Goal: Information Seeking & Learning: Learn about a topic

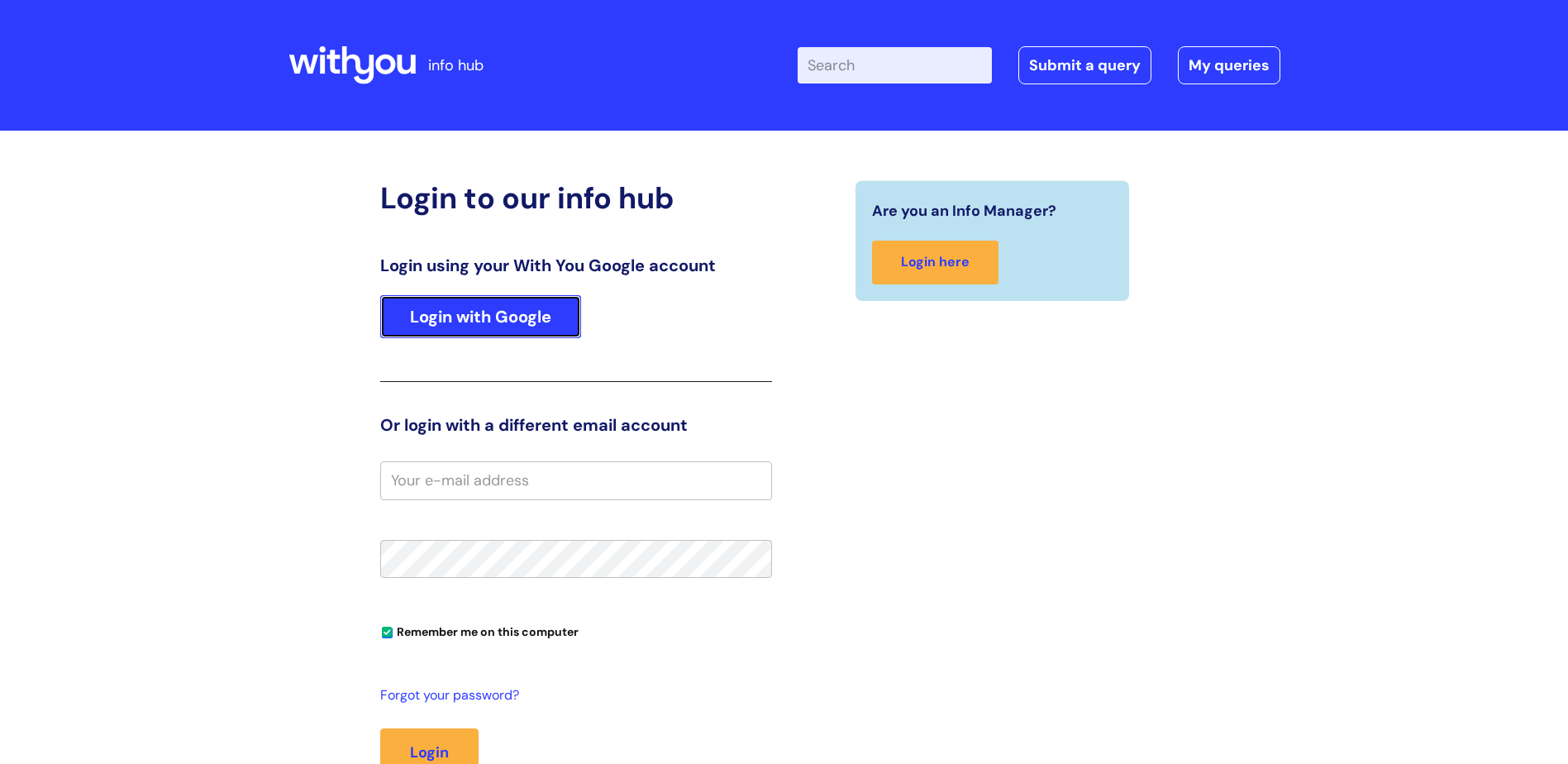
click at [498, 314] on link "Login with Google" at bounding box center [480, 316] width 201 height 43
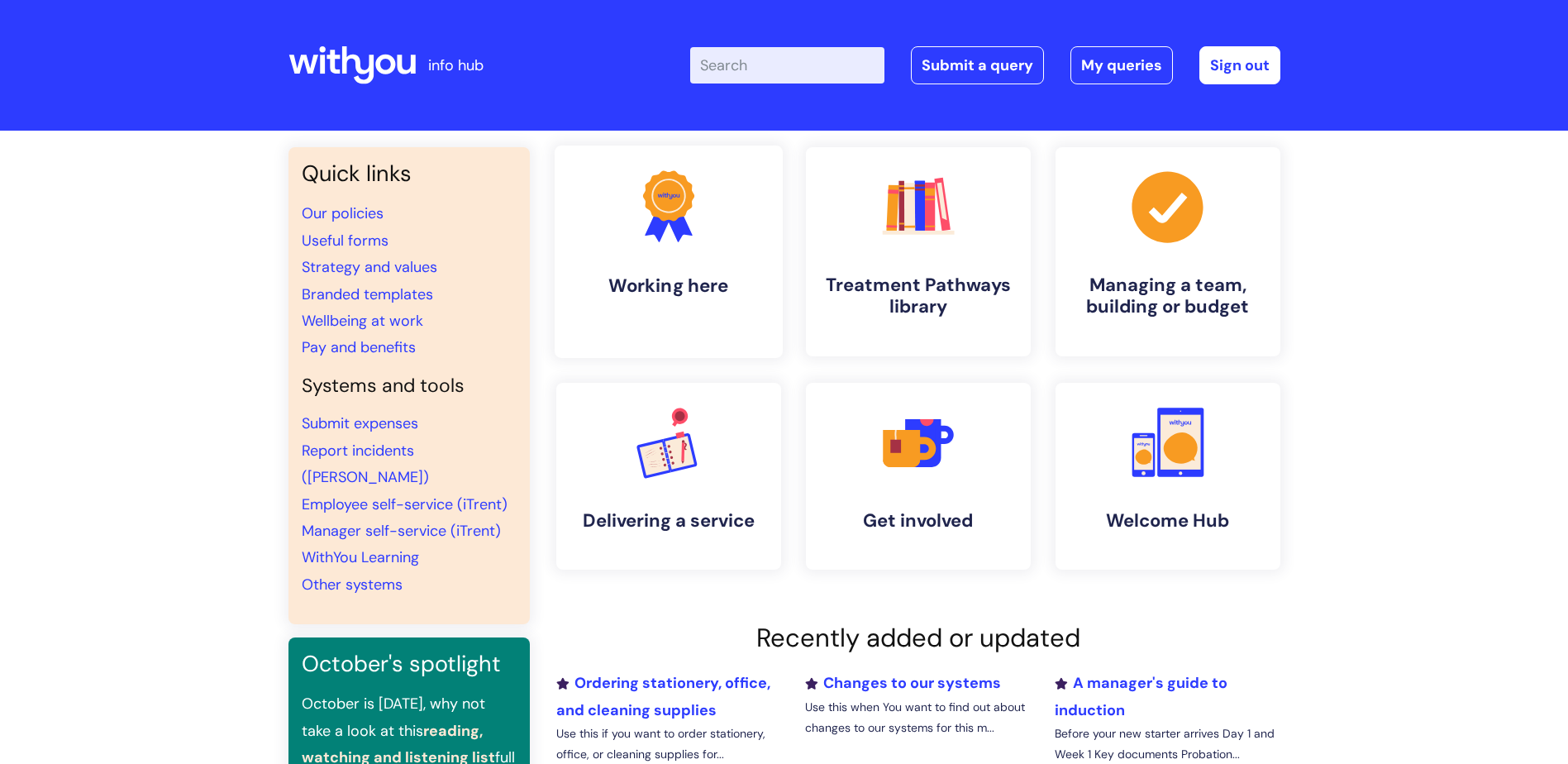
click at [670, 250] on link ".cls-1{fill:#f89b22;}.cls-1,.cls-2,.cls-3{stroke-width:0px;}.cls-2{fill:#2d3cff…" at bounding box center [668, 252] width 228 height 213
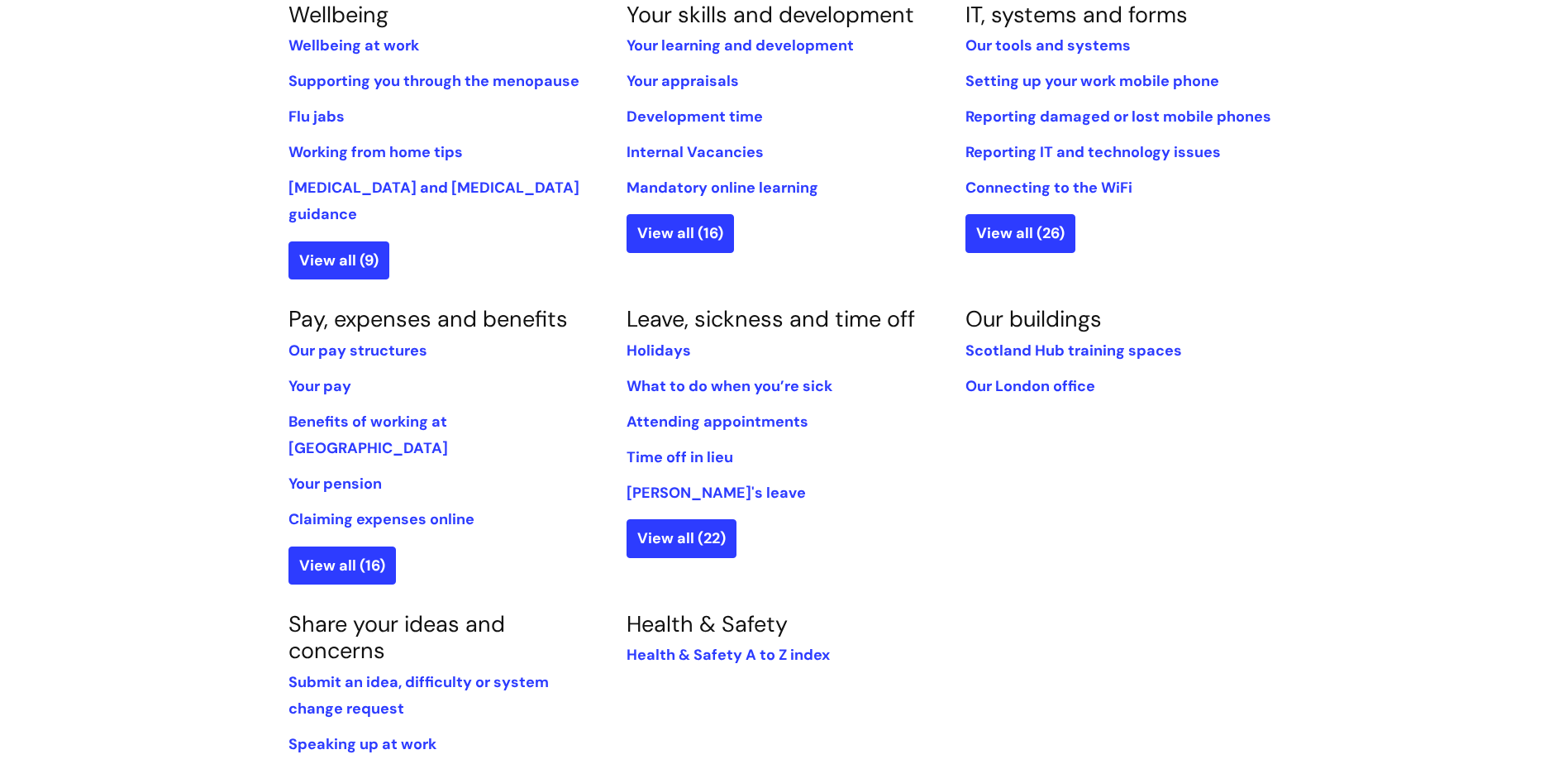
scroll to position [909, 0]
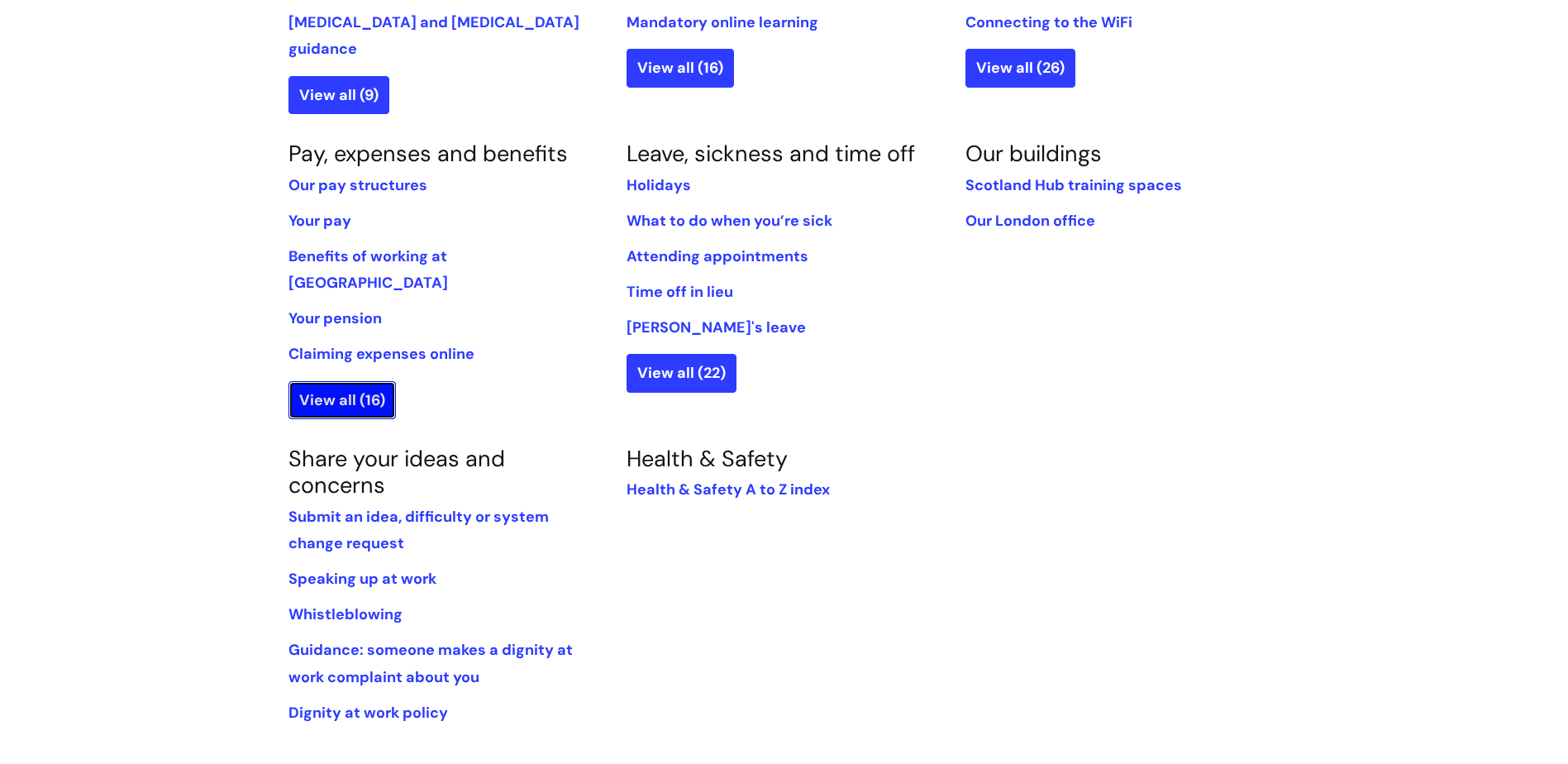
click at [355, 381] on link "View all (16)" at bounding box center [343, 400] width 108 height 38
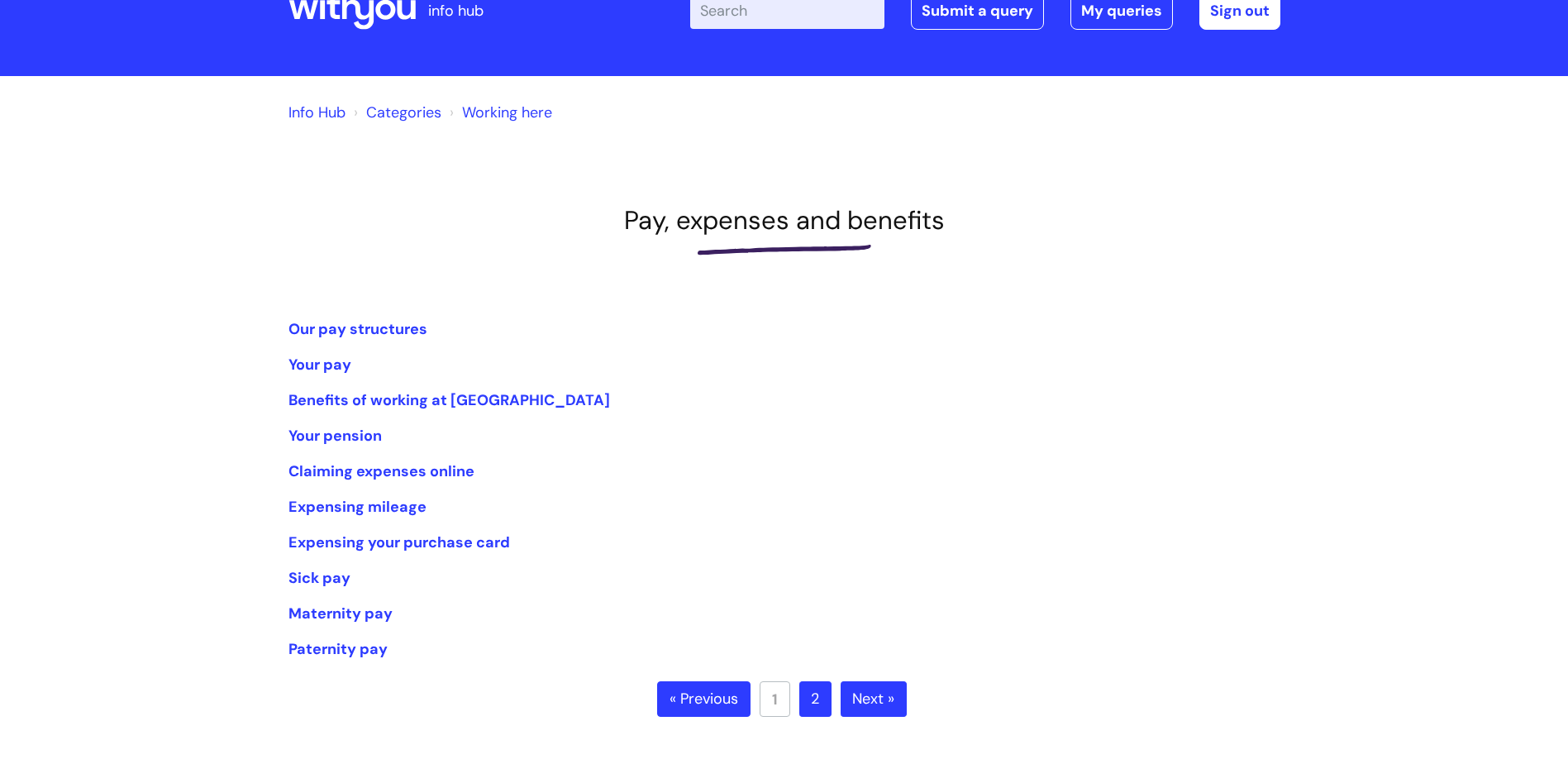
scroll to position [82, 0]
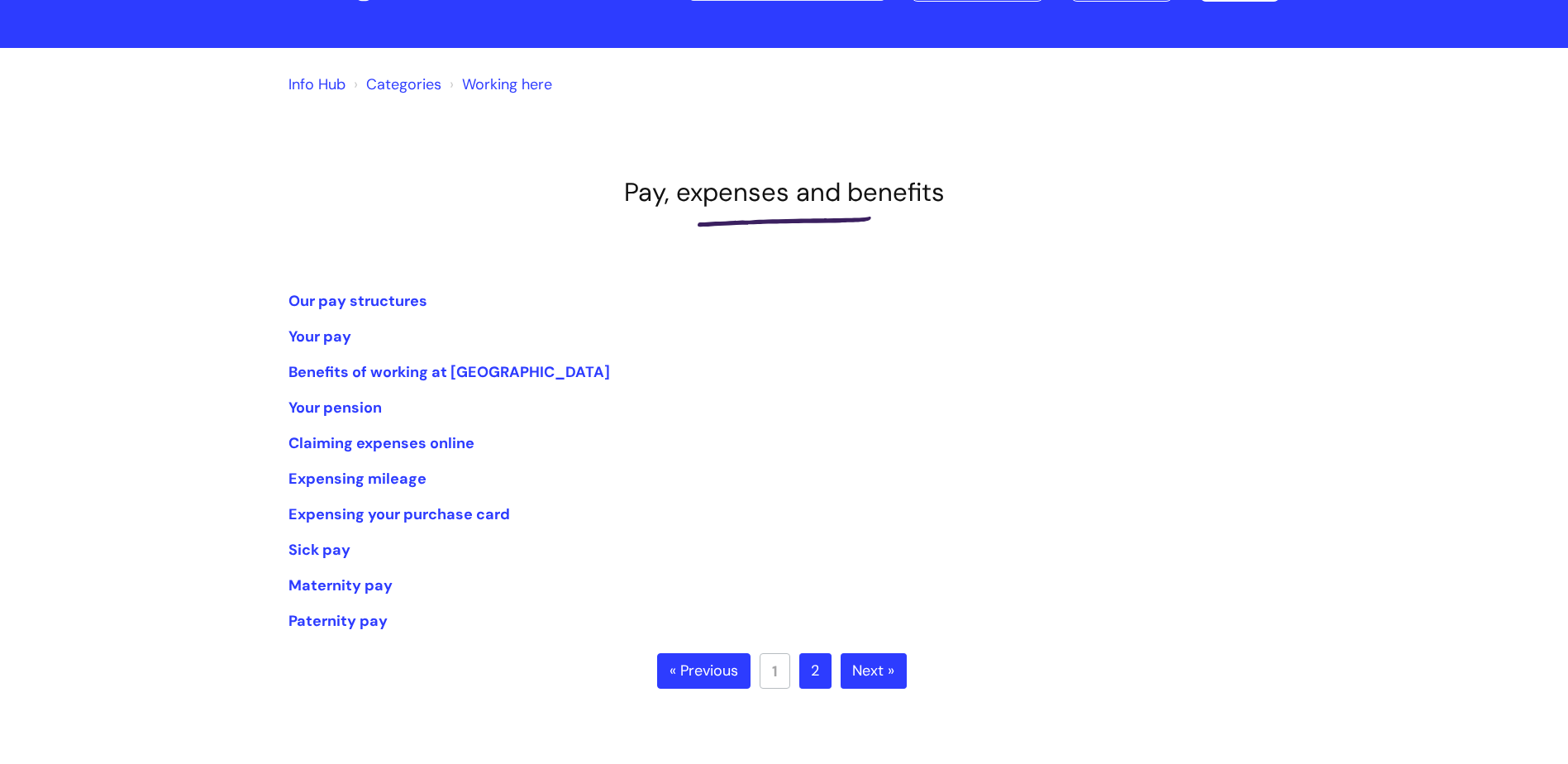
click at [888, 673] on link "Next »" at bounding box center [874, 671] width 67 height 36
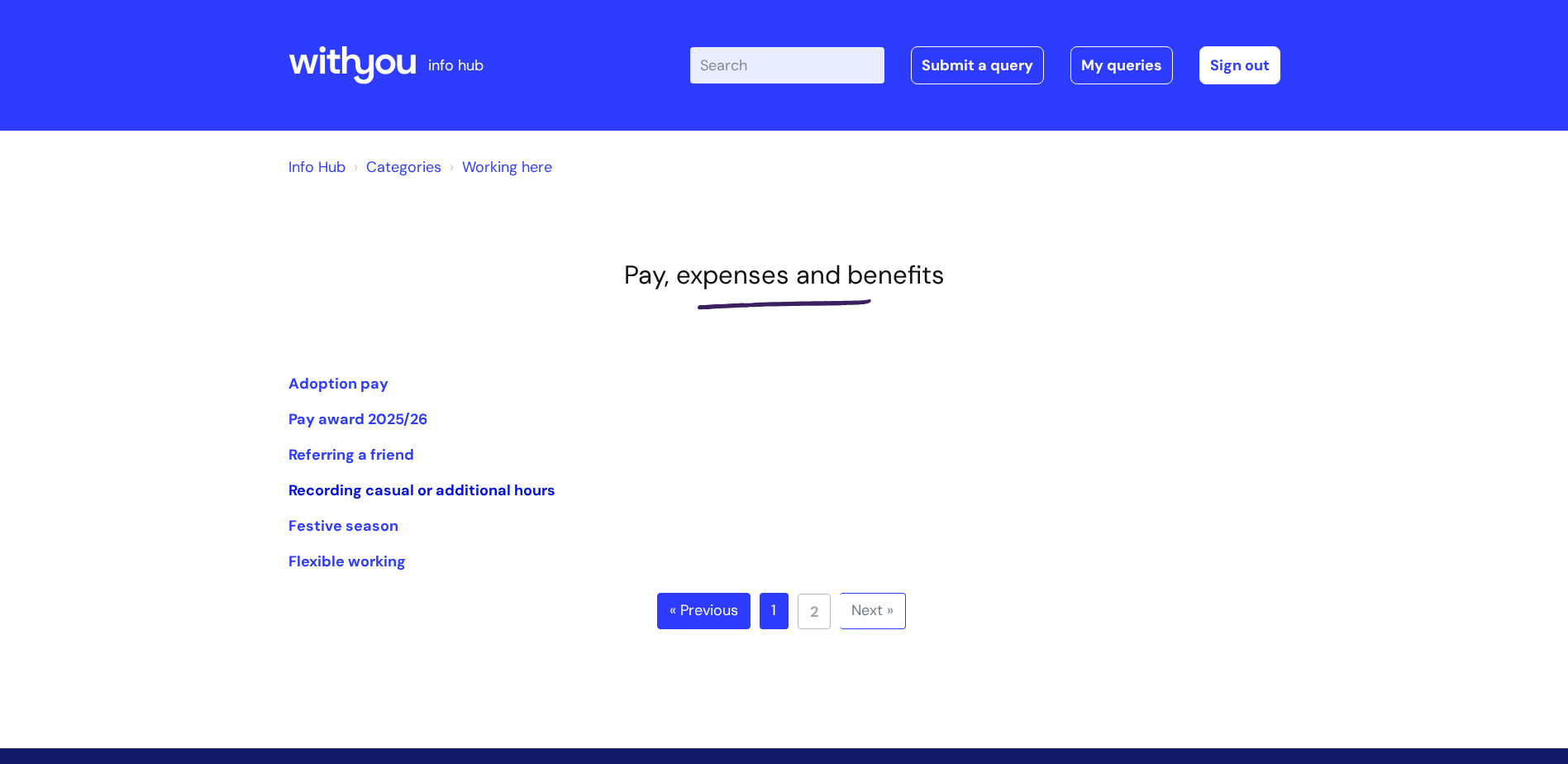
click at [408, 494] on link "Recording casual or additional hours" at bounding box center [422, 490] width 267 height 20
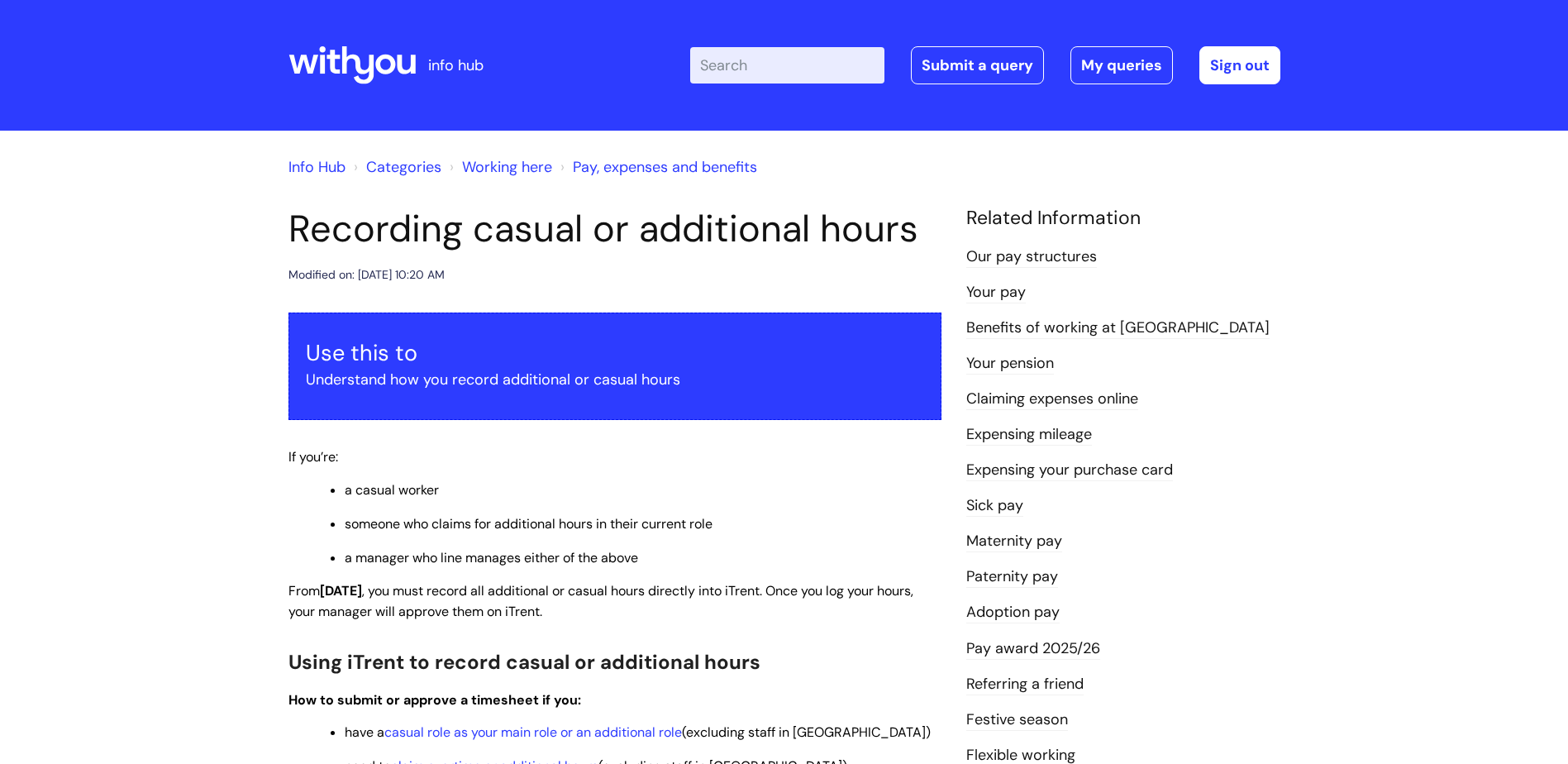
click at [483, 164] on link "Working here" at bounding box center [507, 167] width 90 height 20
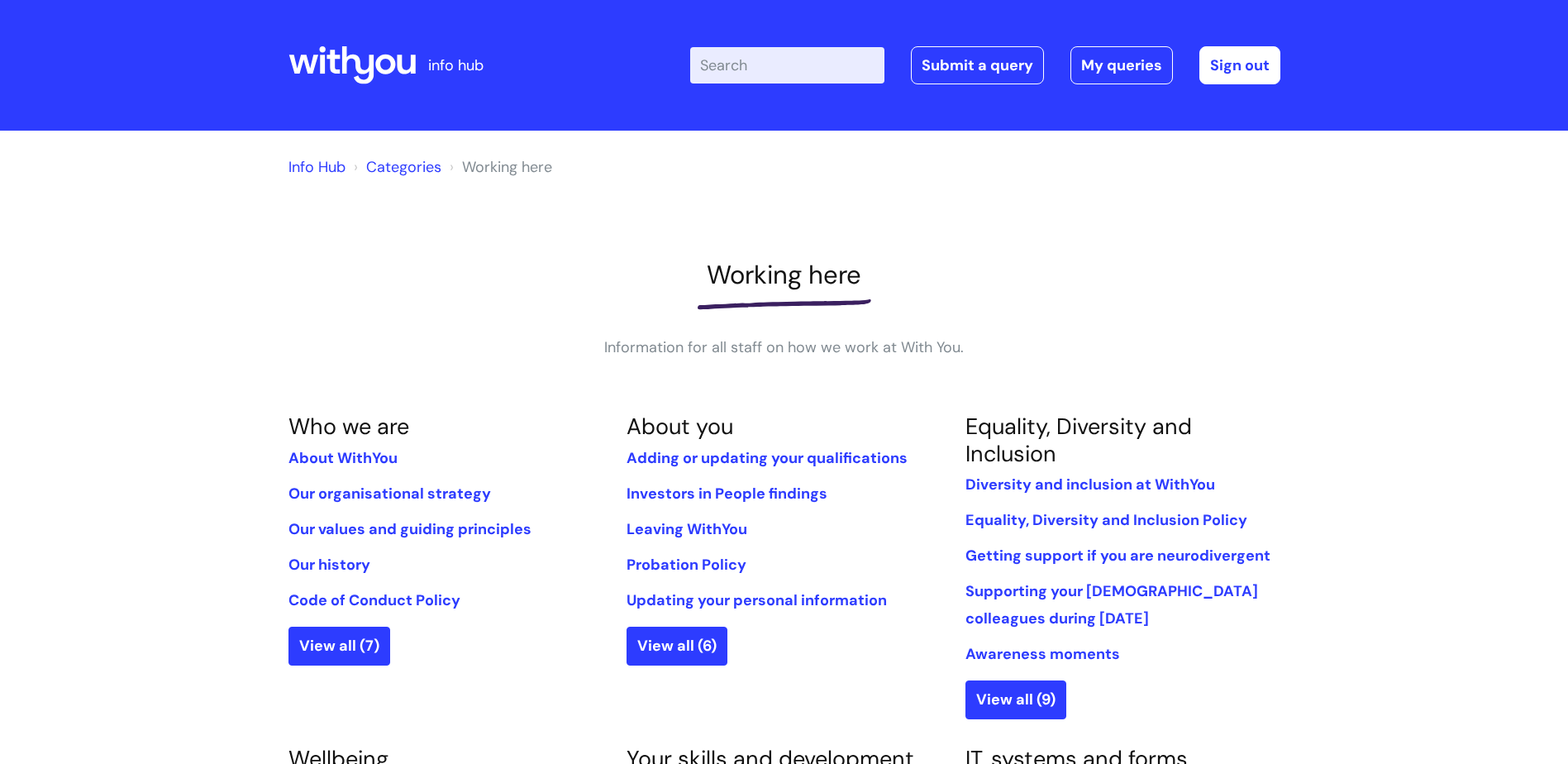
click at [348, 66] on icon at bounding box center [353, 65] width 127 height 40
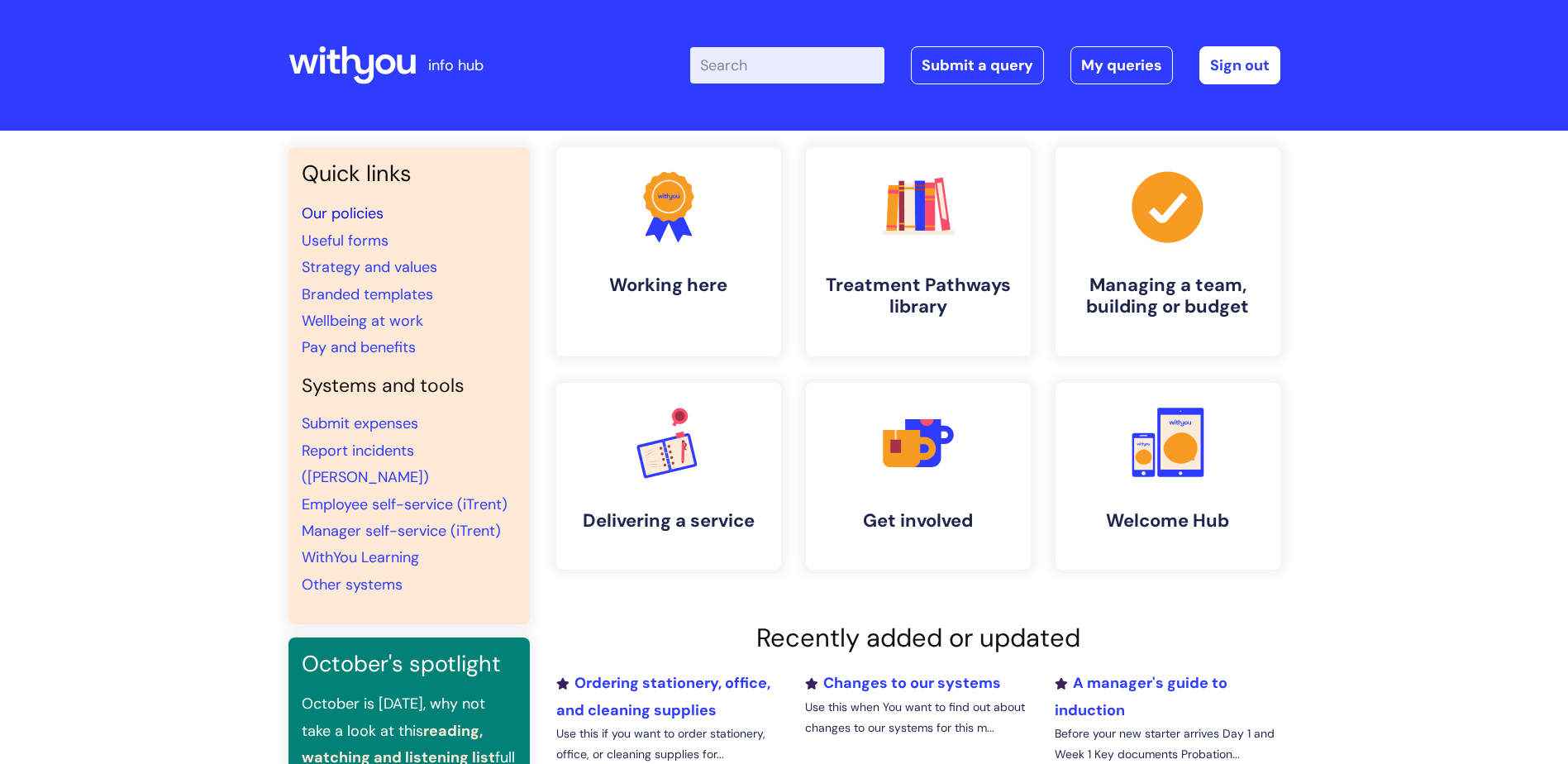
click at [368, 214] on link "Our policies" at bounding box center [343, 214] width 82 height 20
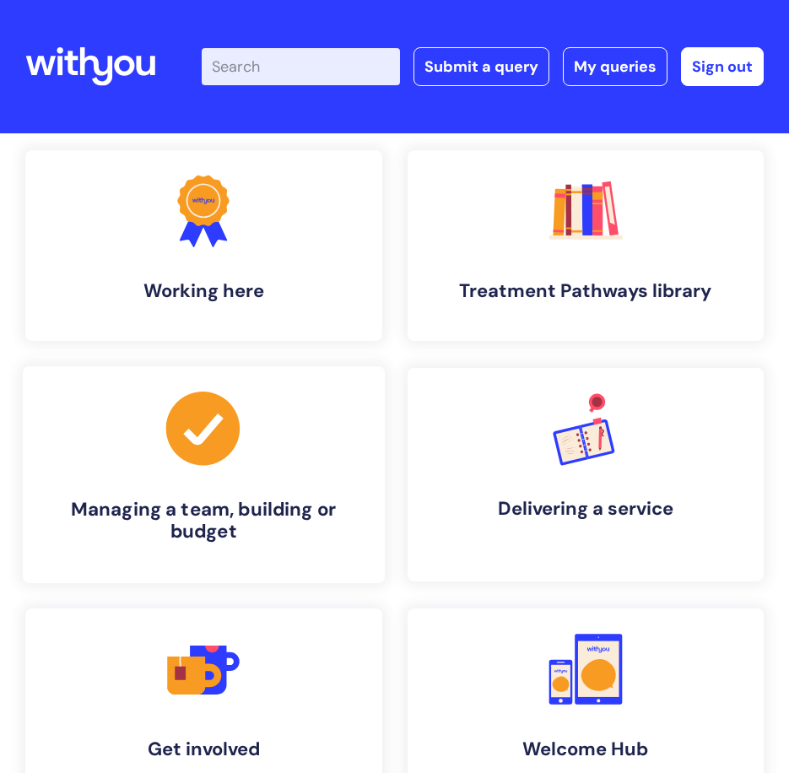
click at [243, 499] on h4 "Managing a team, building or budget" at bounding box center [203, 522] width 334 height 46
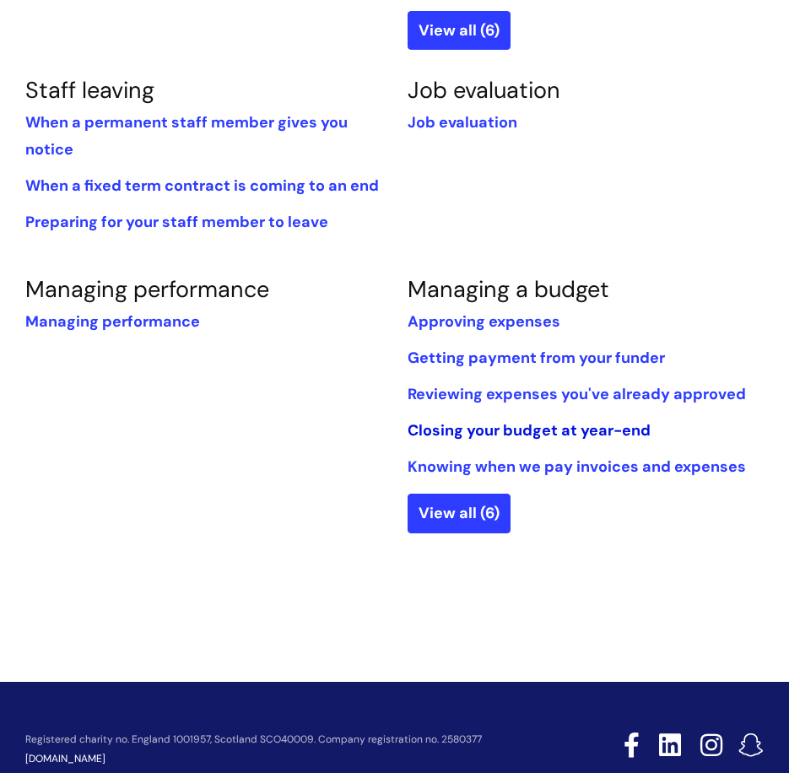
scroll to position [1266, 0]
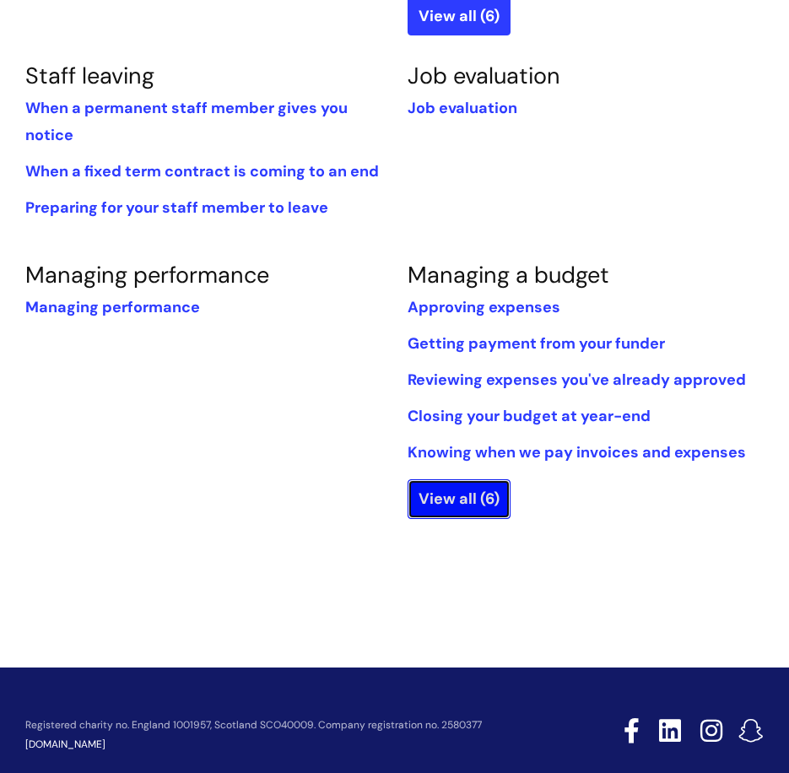
click at [473, 503] on link "View all (6)" at bounding box center [459, 498] width 103 height 39
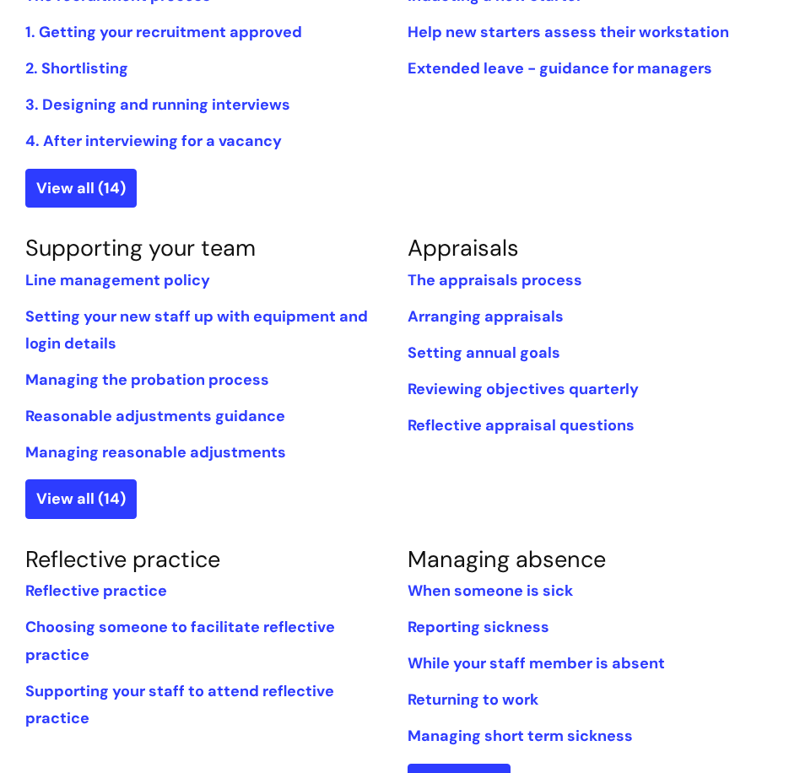
scroll to position [497, 0]
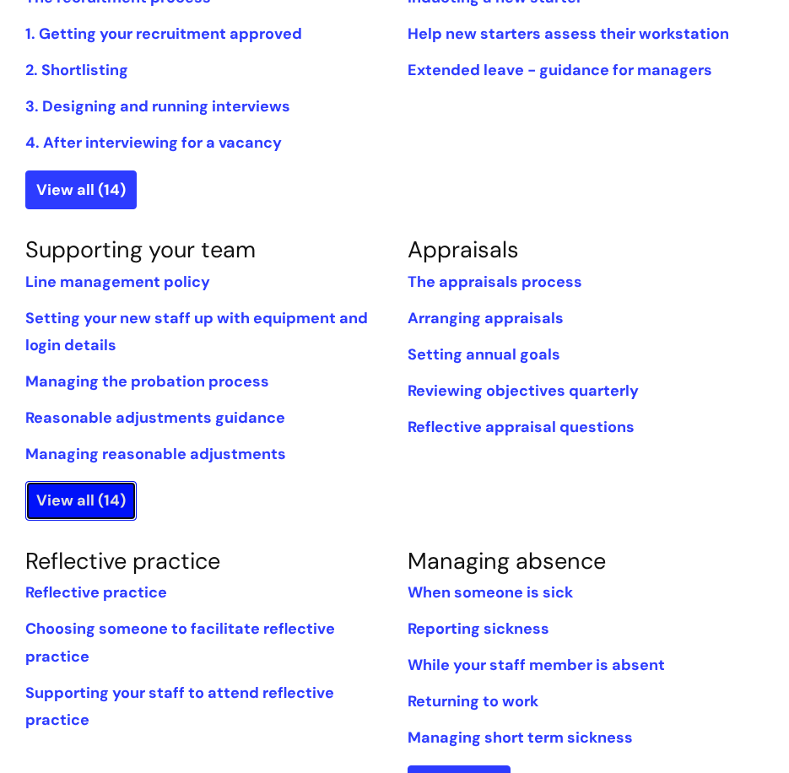
click at [75, 496] on link "View all (14)" at bounding box center [80, 500] width 111 height 39
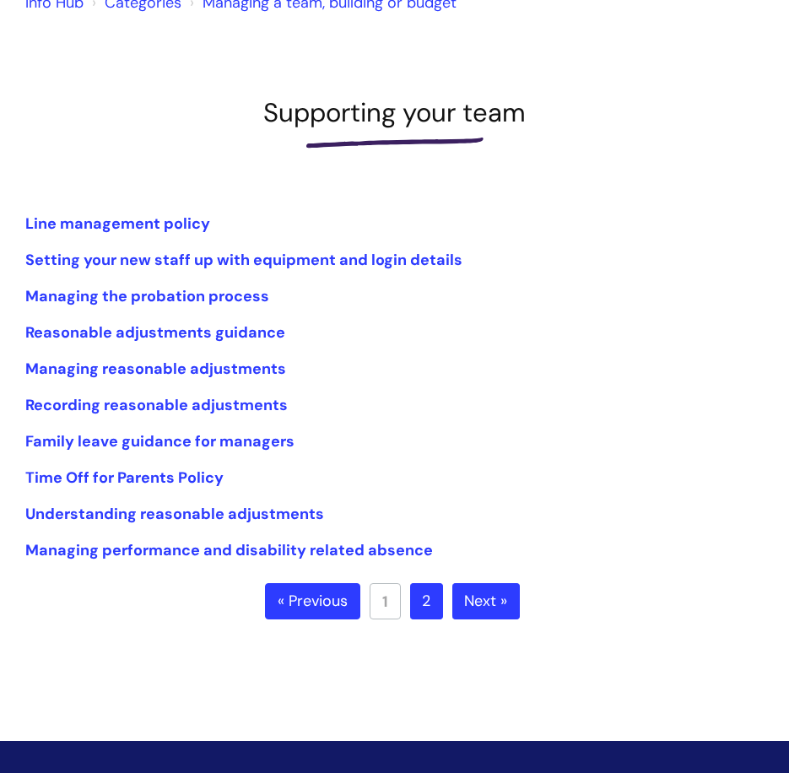
scroll to position [169, 0]
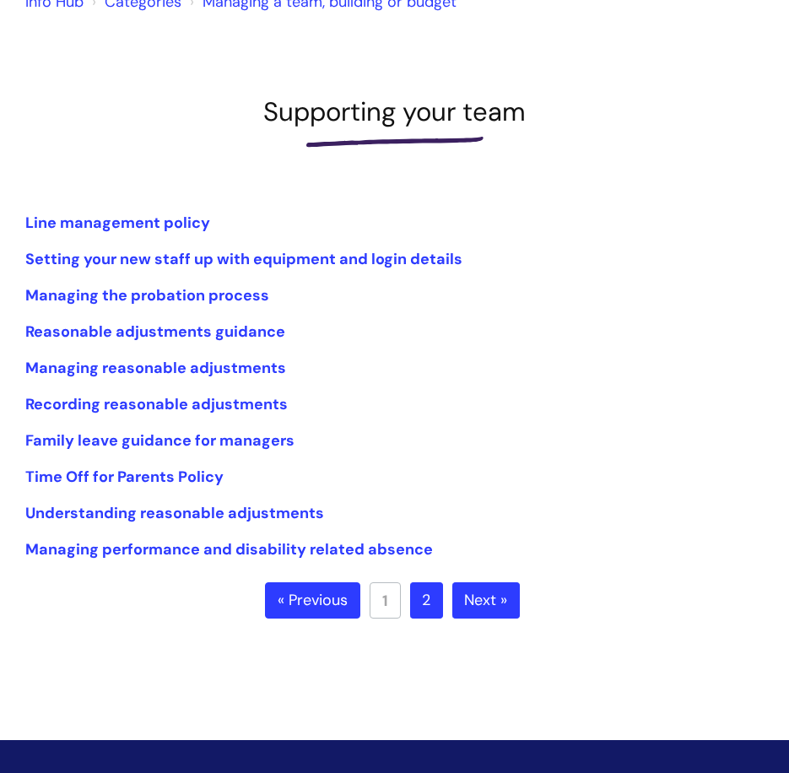
click at [511, 609] on link "Next »" at bounding box center [486, 600] width 68 height 37
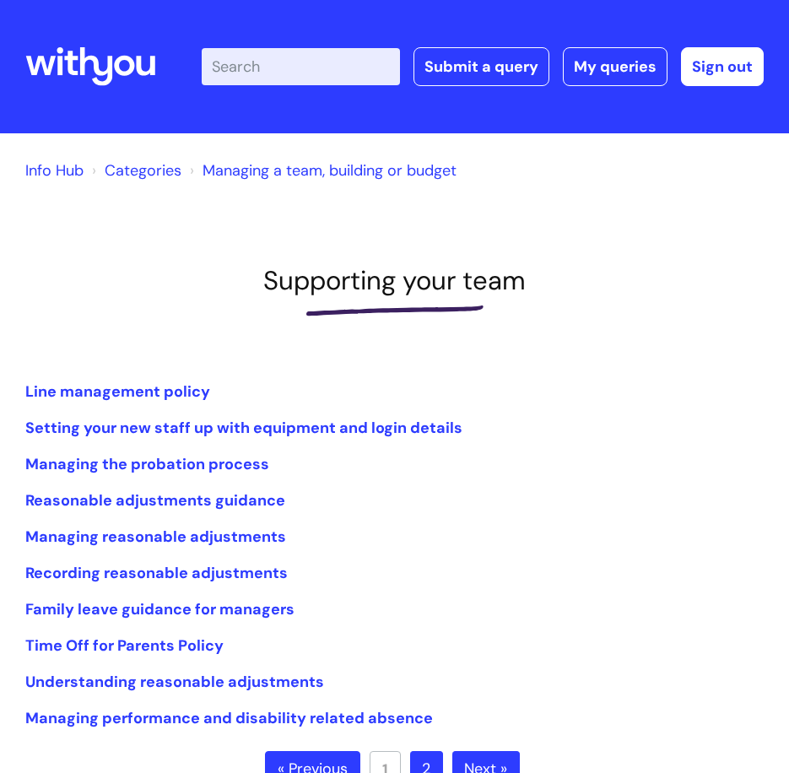
click at [309, 62] on input "Enter your search term here..." at bounding box center [301, 66] width 198 height 37
type input "travel"
click button "Search" at bounding box center [0, 0] width 0 height 0
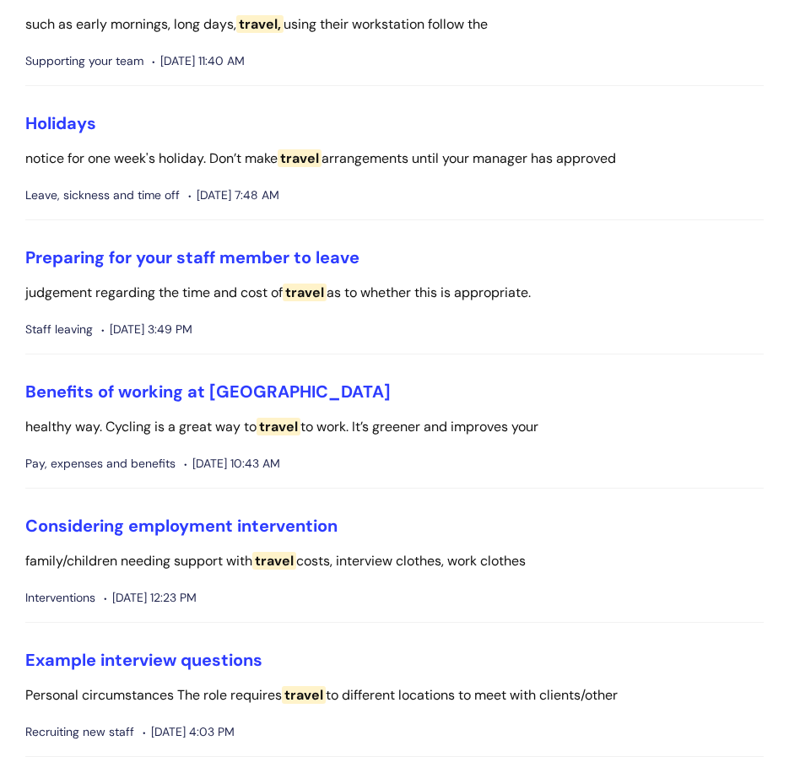
scroll to position [591, 0]
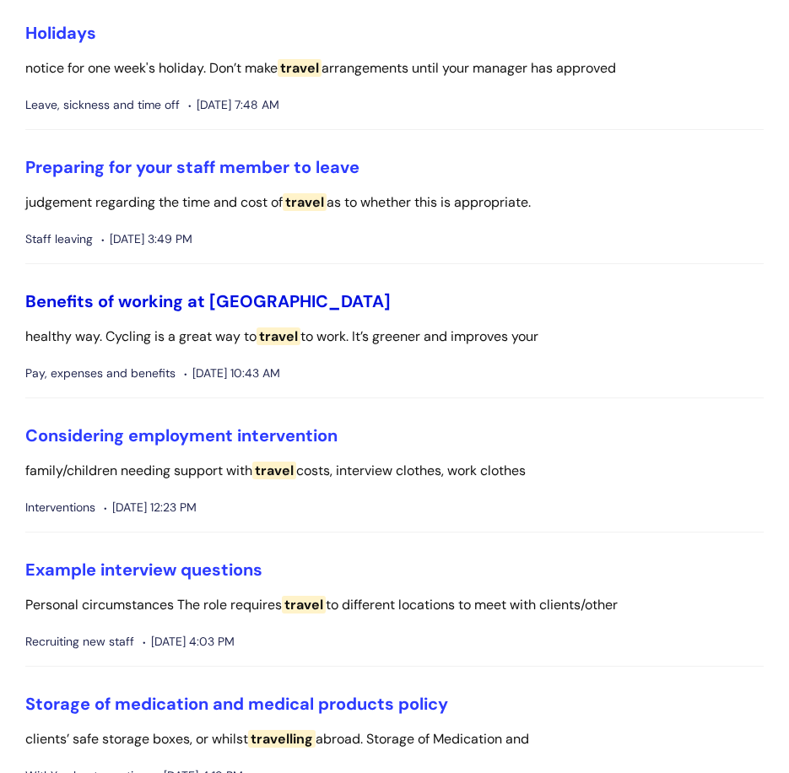
click at [133, 306] on link "Benefits of working at [GEOGRAPHIC_DATA]" at bounding box center [207, 301] width 365 height 22
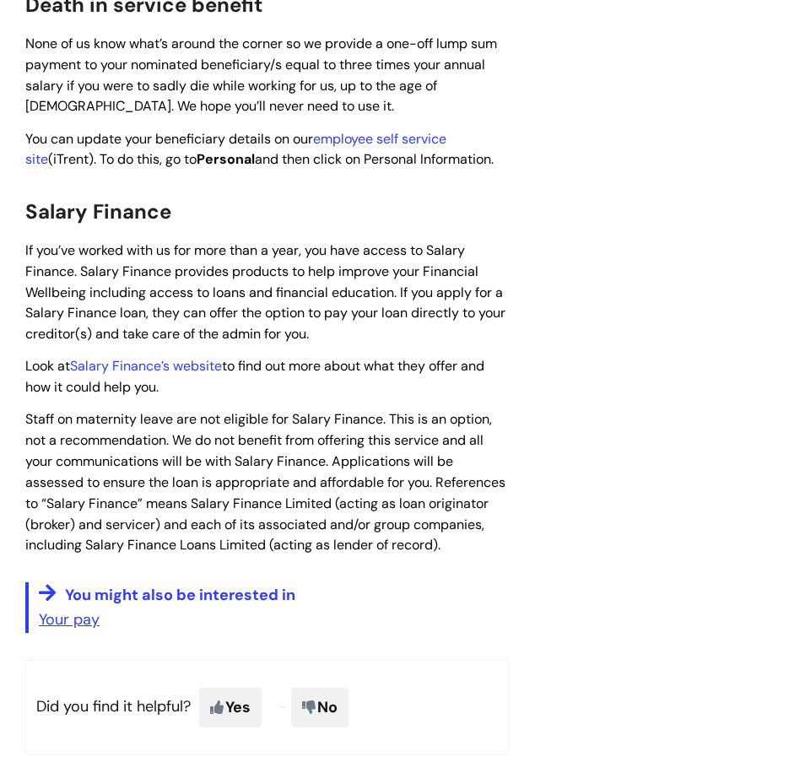
scroll to position [2617, 0]
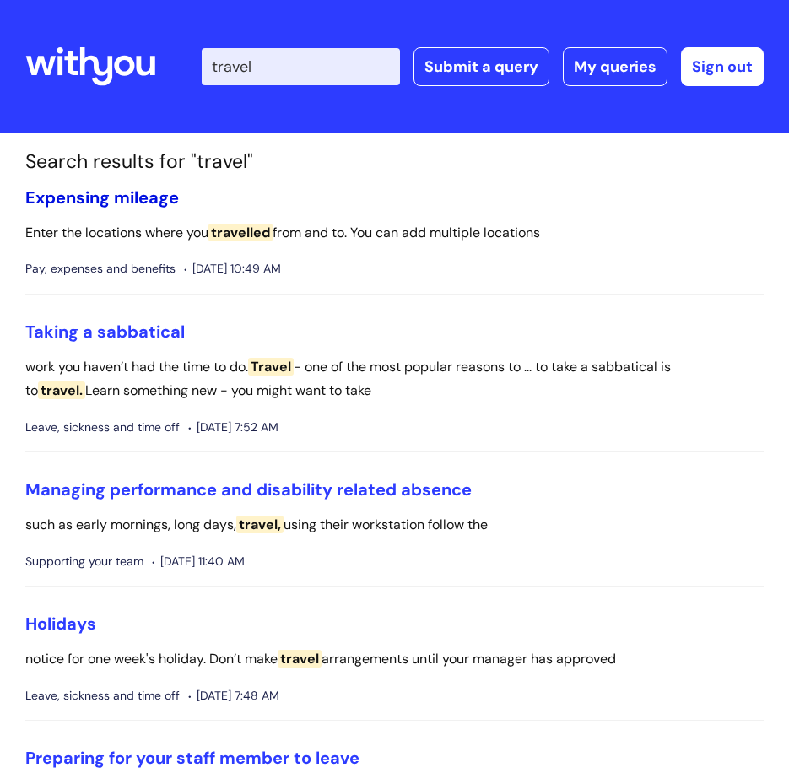
click at [110, 192] on link "Expensing mileage" at bounding box center [102, 198] width 154 height 22
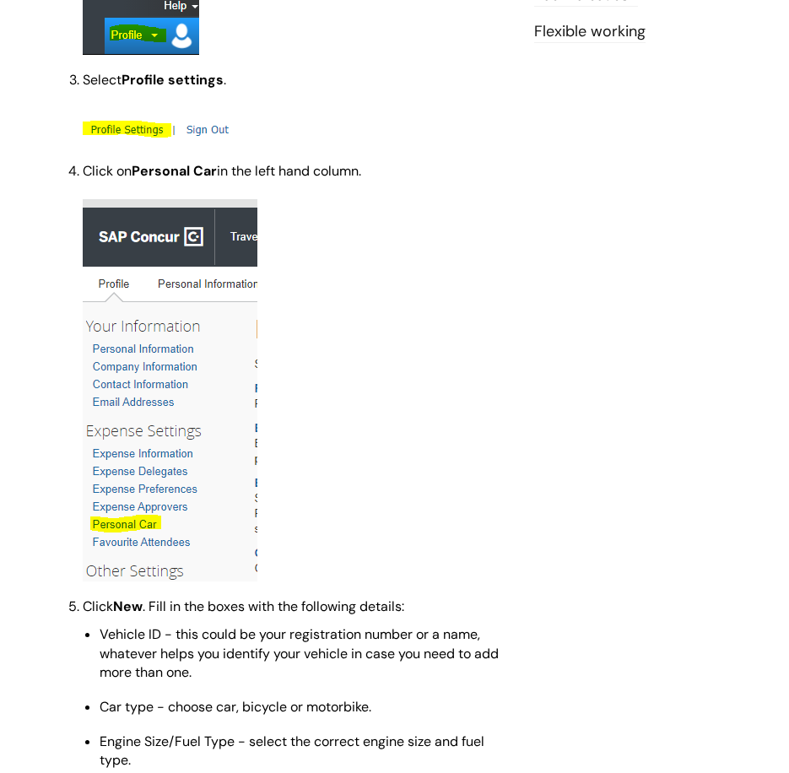
scroll to position [203, 0]
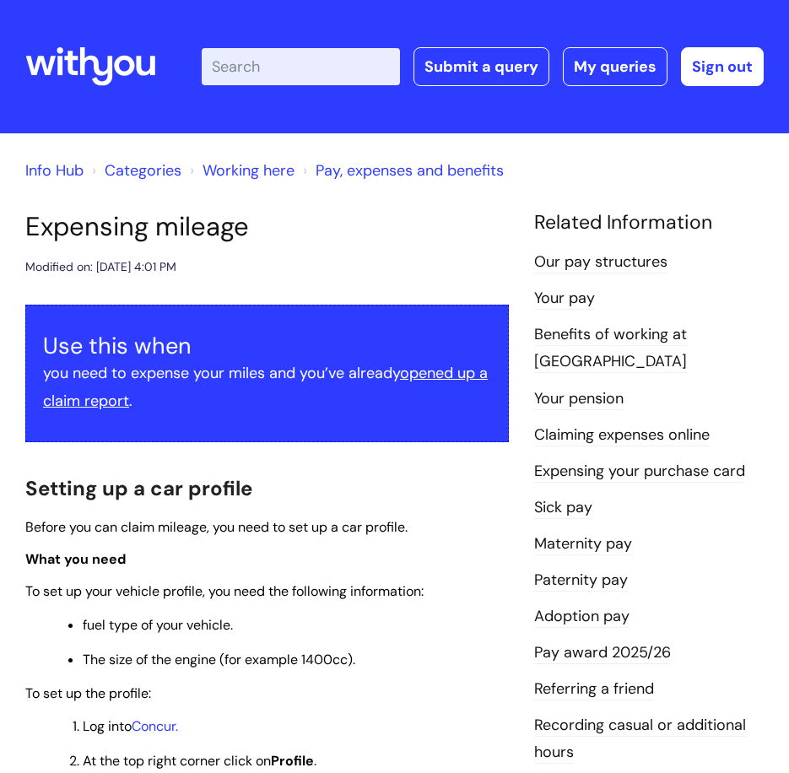
click at [115, 60] on icon at bounding box center [90, 66] width 130 height 41
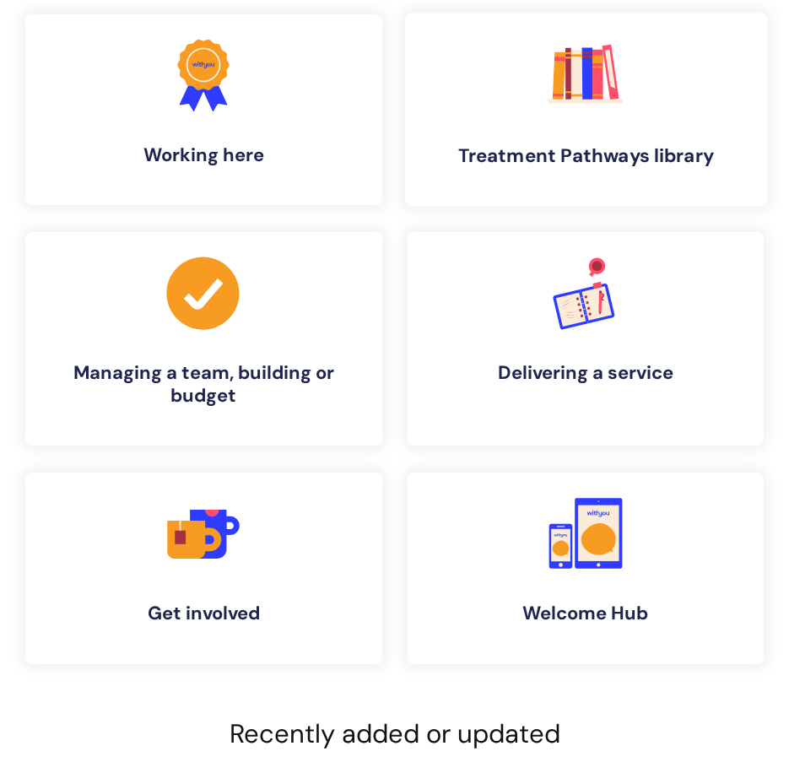
scroll to position [169, 0]
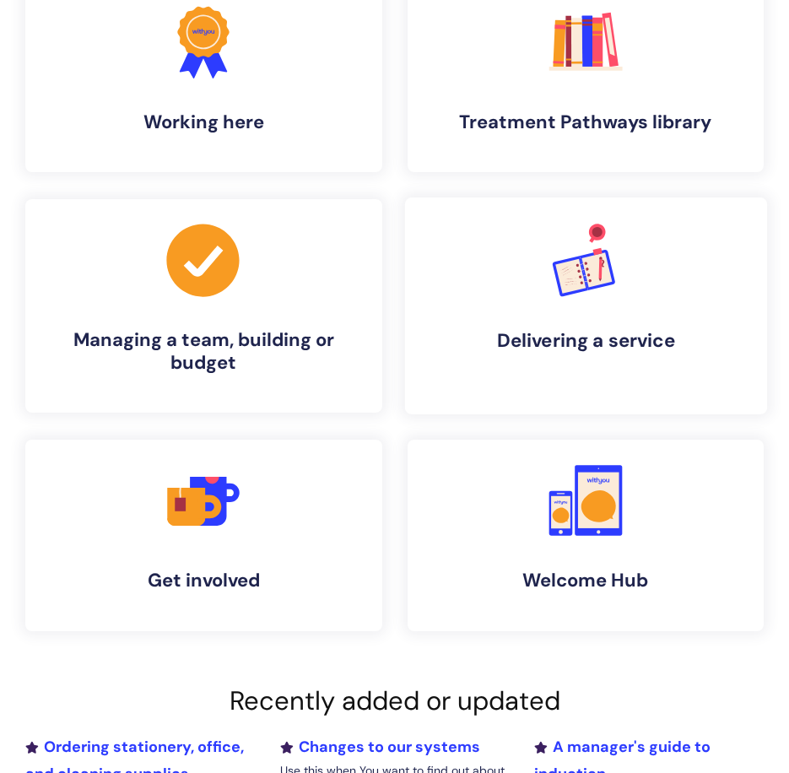
click at [548, 297] on icon ".cls-1{font-family:DMSans-Bold, 'DM Sans';font-size:43.1802px;font-weight:700;}…" at bounding box center [586, 261] width 84 height 84
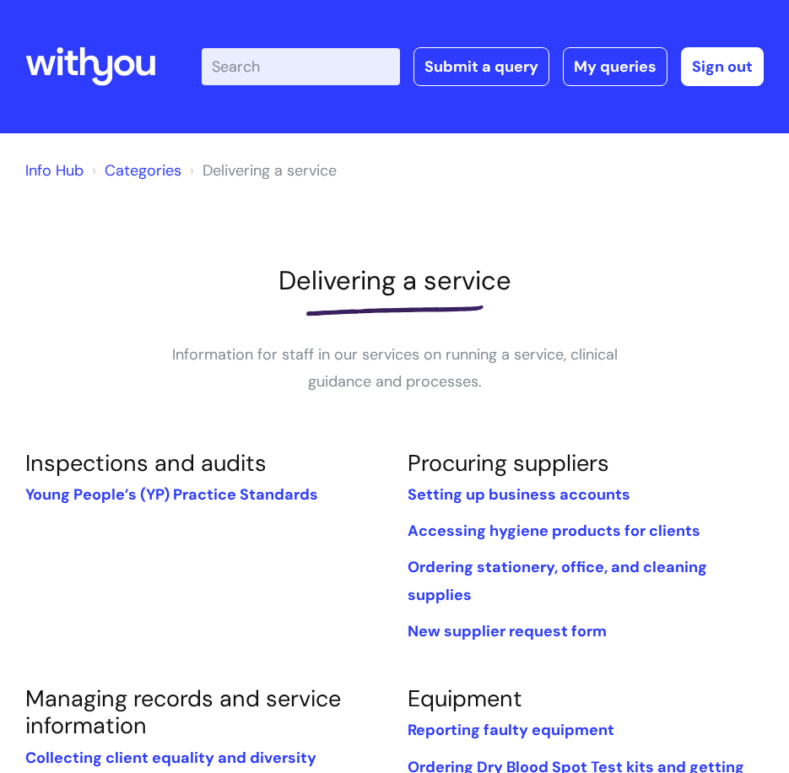
click at [302, 62] on input "Enter your search term here..." at bounding box center [301, 66] width 198 height 37
type input "training"
click button "Search" at bounding box center [0, 0] width 0 height 0
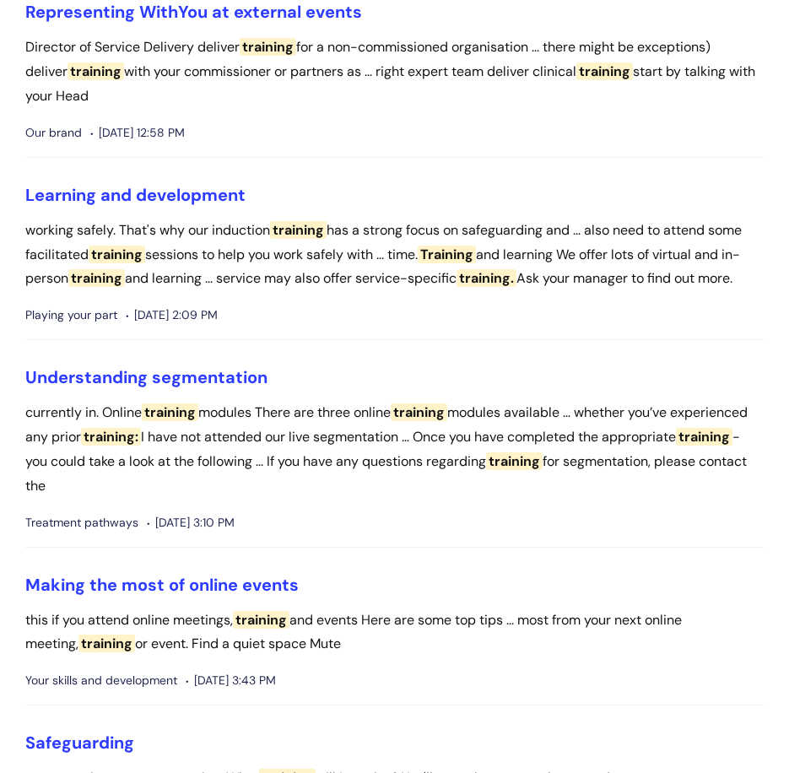
scroll to position [2195, 0]
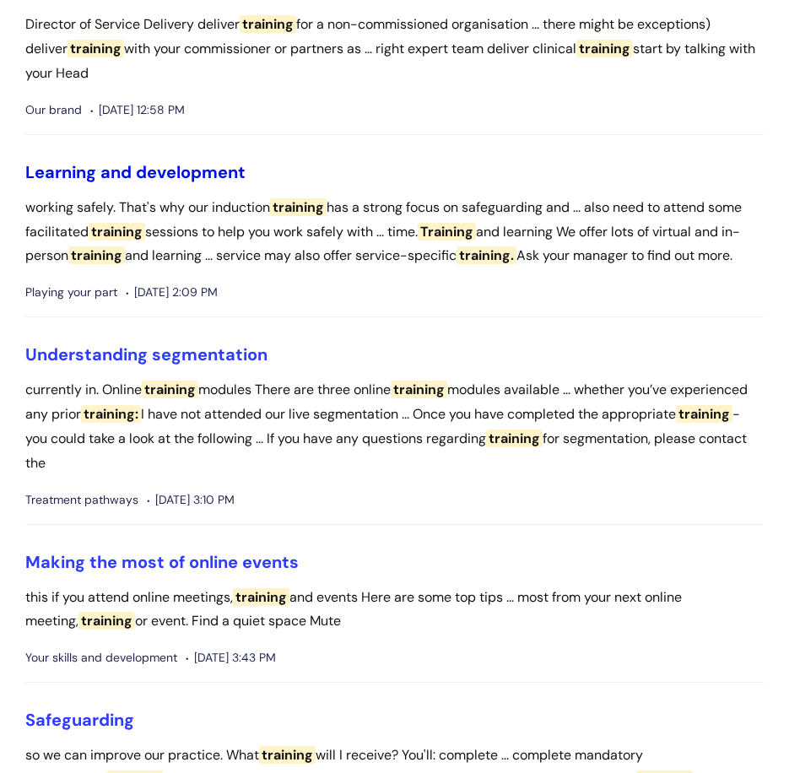
click at [152, 161] on link "Learning and development" at bounding box center [135, 172] width 220 height 22
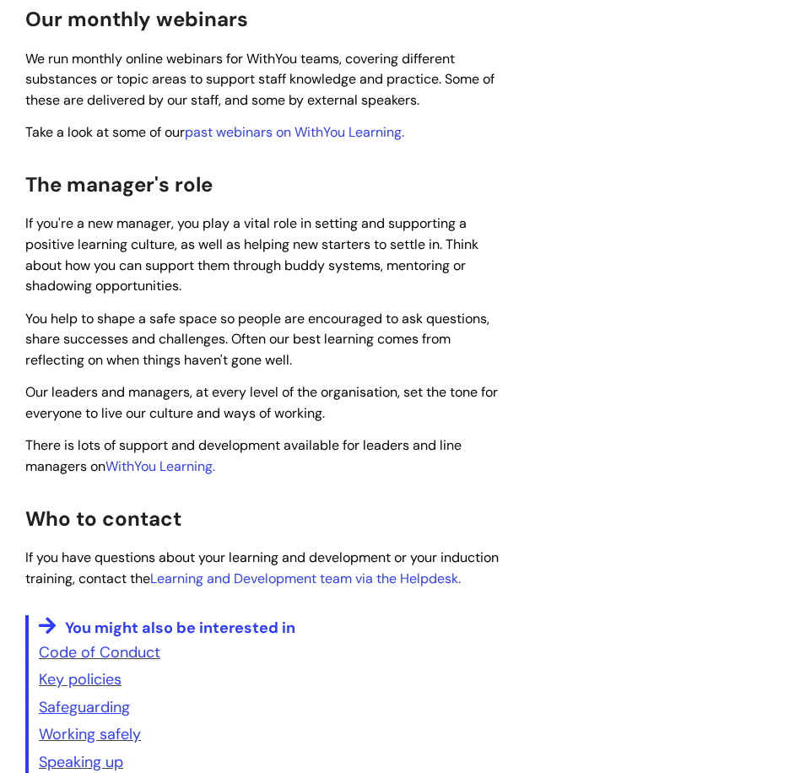
scroll to position [1604, 0]
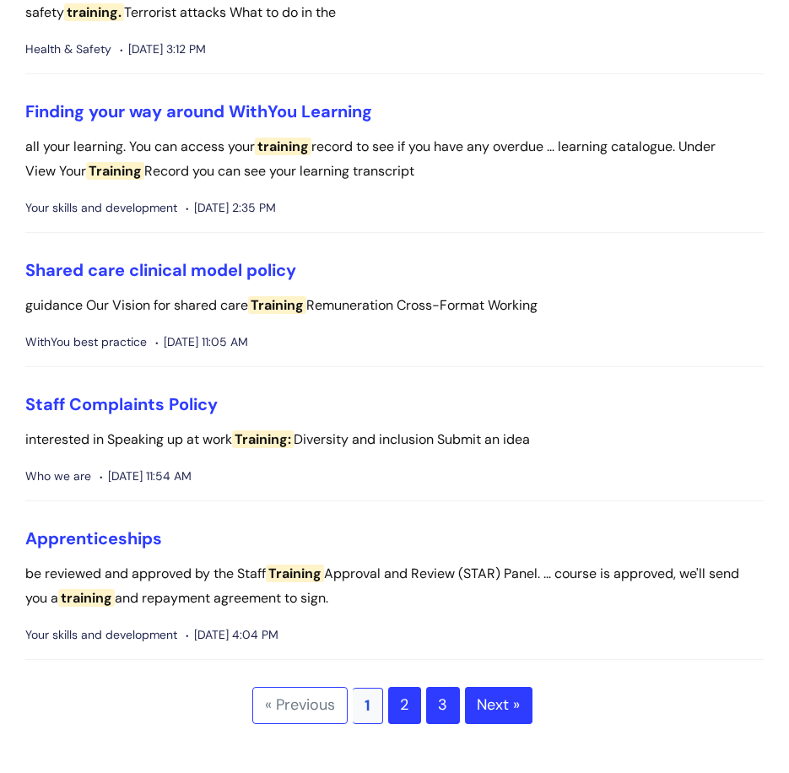
scroll to position [4640, 0]
